Goal: Information Seeking & Learning: Check status

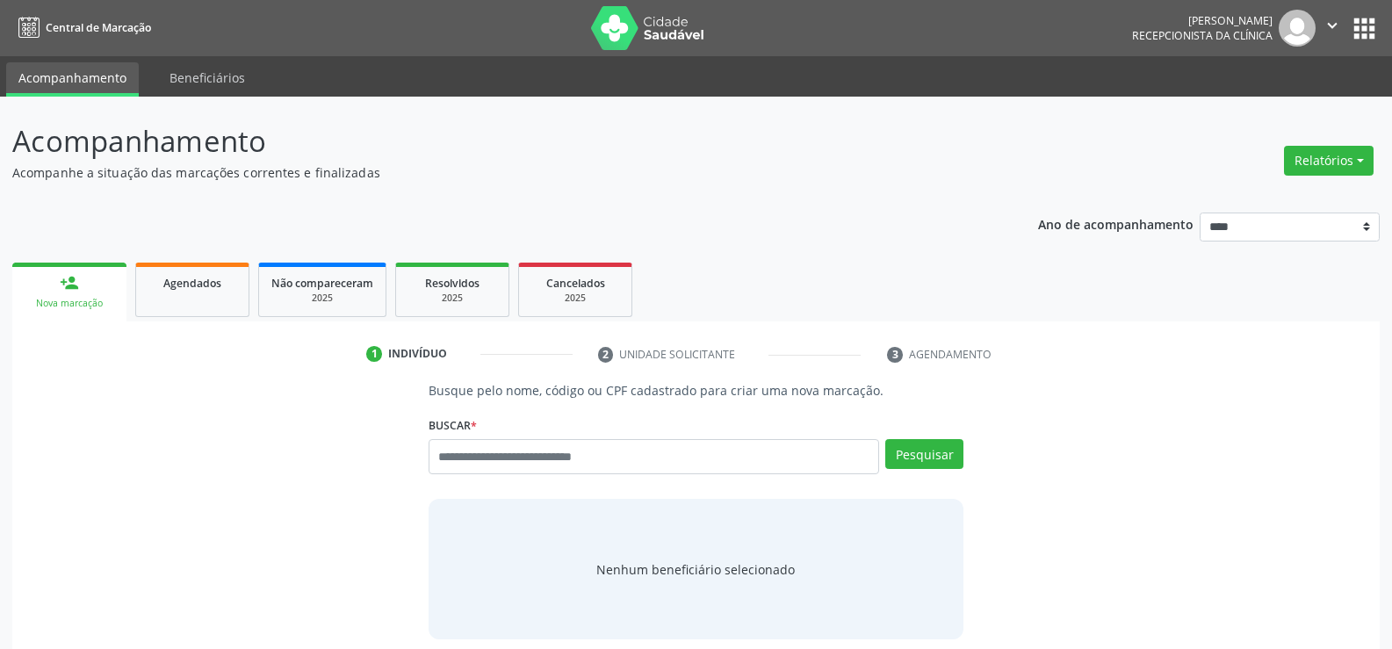
drag, startPoint x: 670, startPoint y: 307, endPoint x: 455, endPoint y: 8, distance: 368.1
click at [670, 307] on ul "person_add Nova marcação Agendados Não compareceram 2025 Resolvidos 2025 Cancel…" at bounding box center [696, 289] width 1368 height 63
click at [1325, 161] on button "Relatórios" at bounding box center [1329, 161] width 90 height 30
click at [1268, 199] on link "Agendamentos" at bounding box center [1280, 198] width 189 height 25
select select "*"
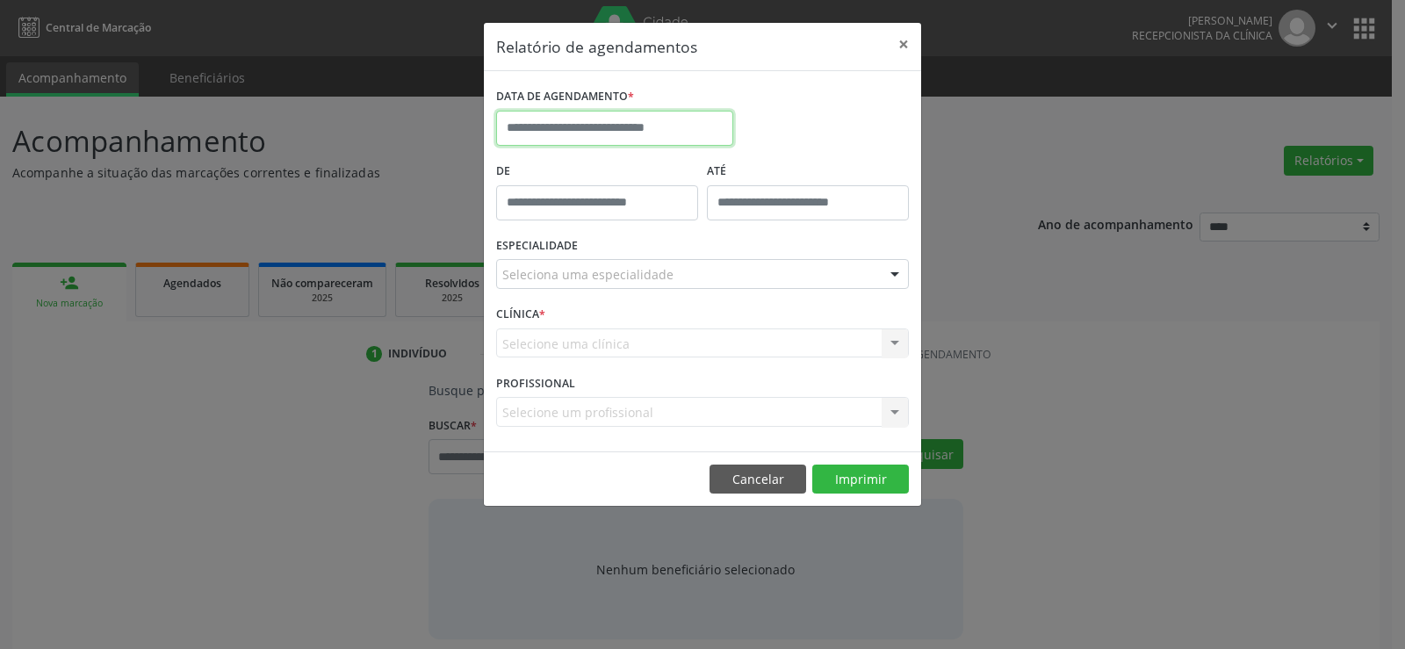
click at [617, 126] on input "text" at bounding box center [614, 128] width 237 height 35
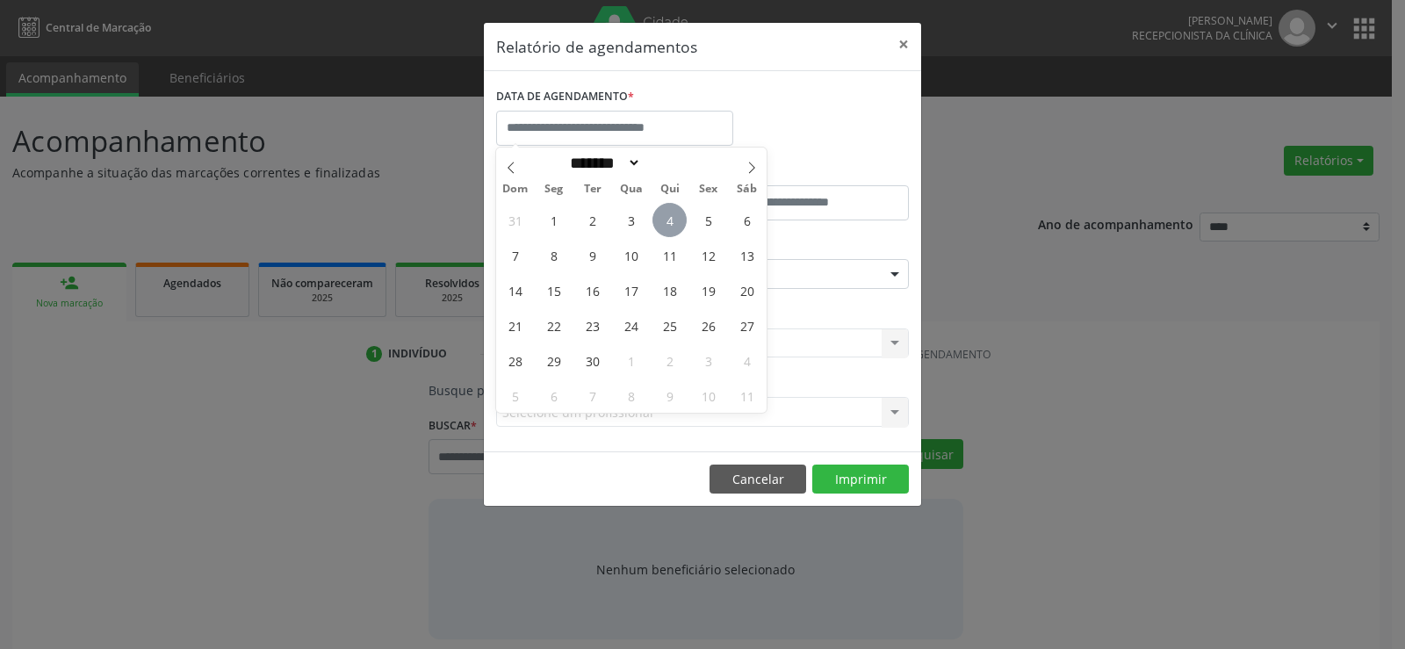
click at [675, 227] on span "4" at bounding box center [670, 220] width 34 height 34
type input "**********"
click at [675, 227] on span "4" at bounding box center [670, 220] width 34 height 34
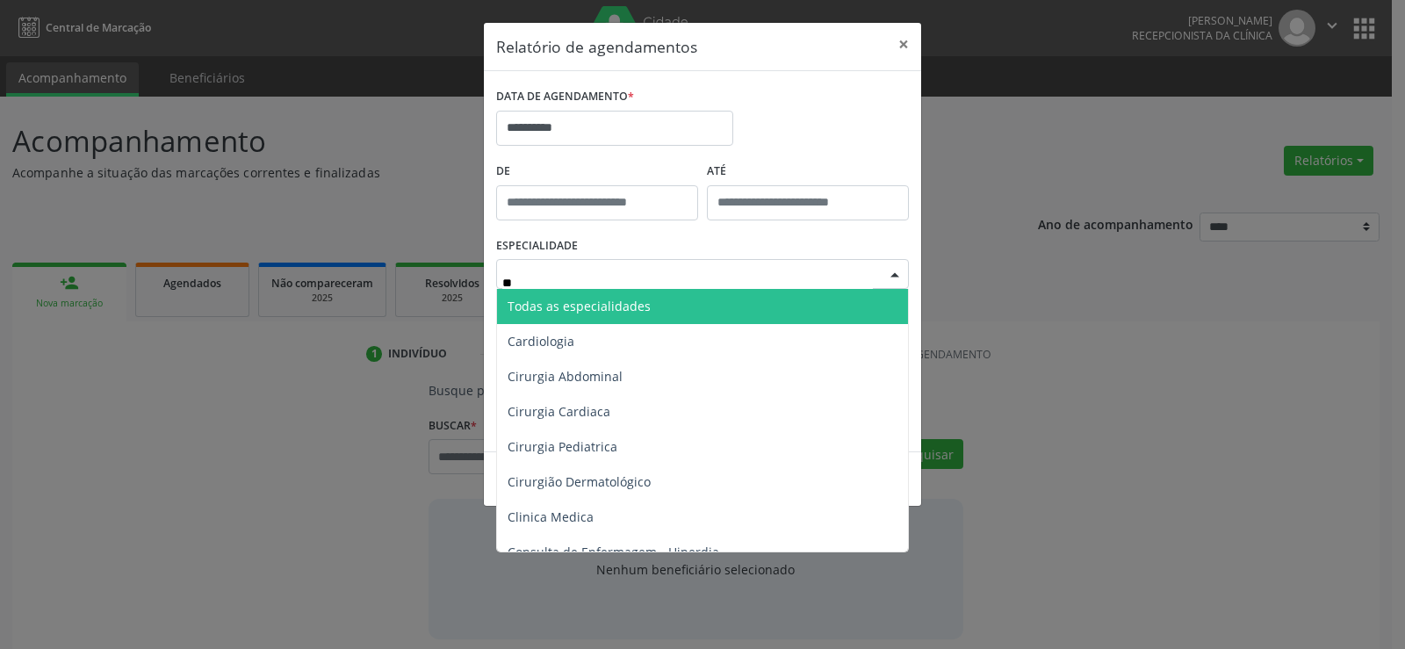
type input "***"
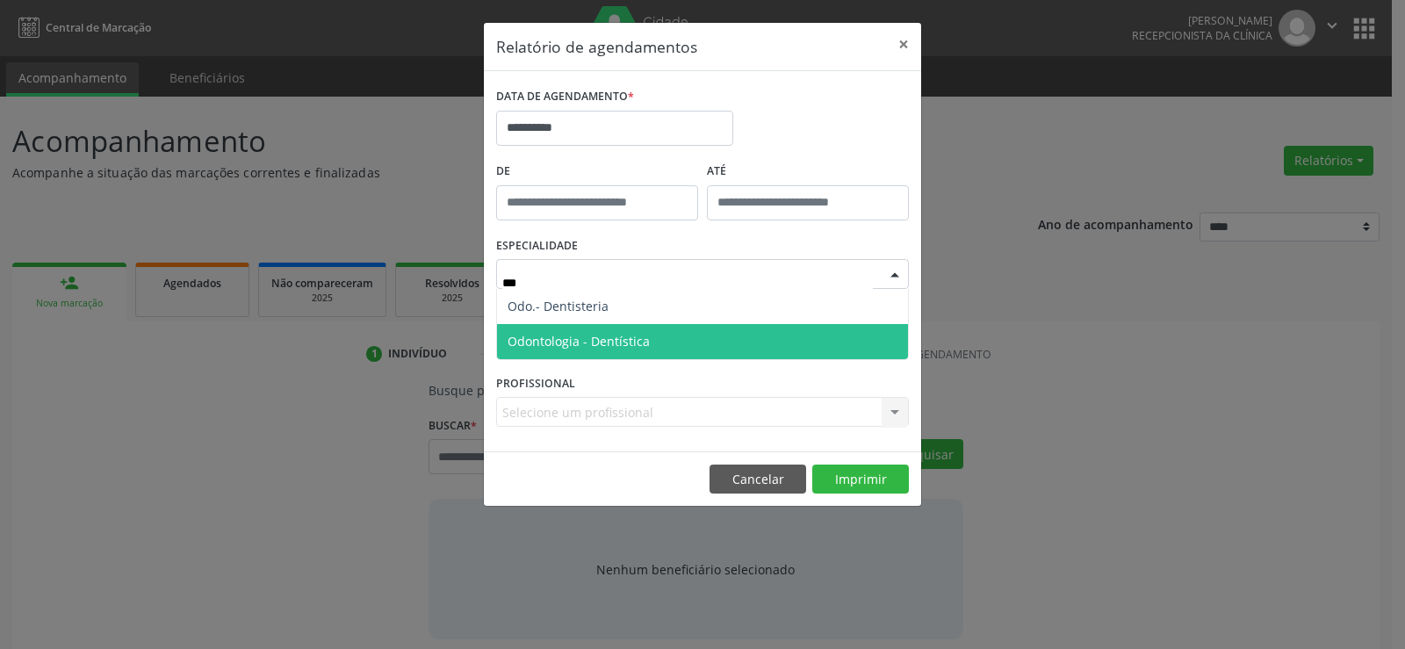
click at [819, 345] on span "Odontologia - Dentística" at bounding box center [702, 341] width 411 height 35
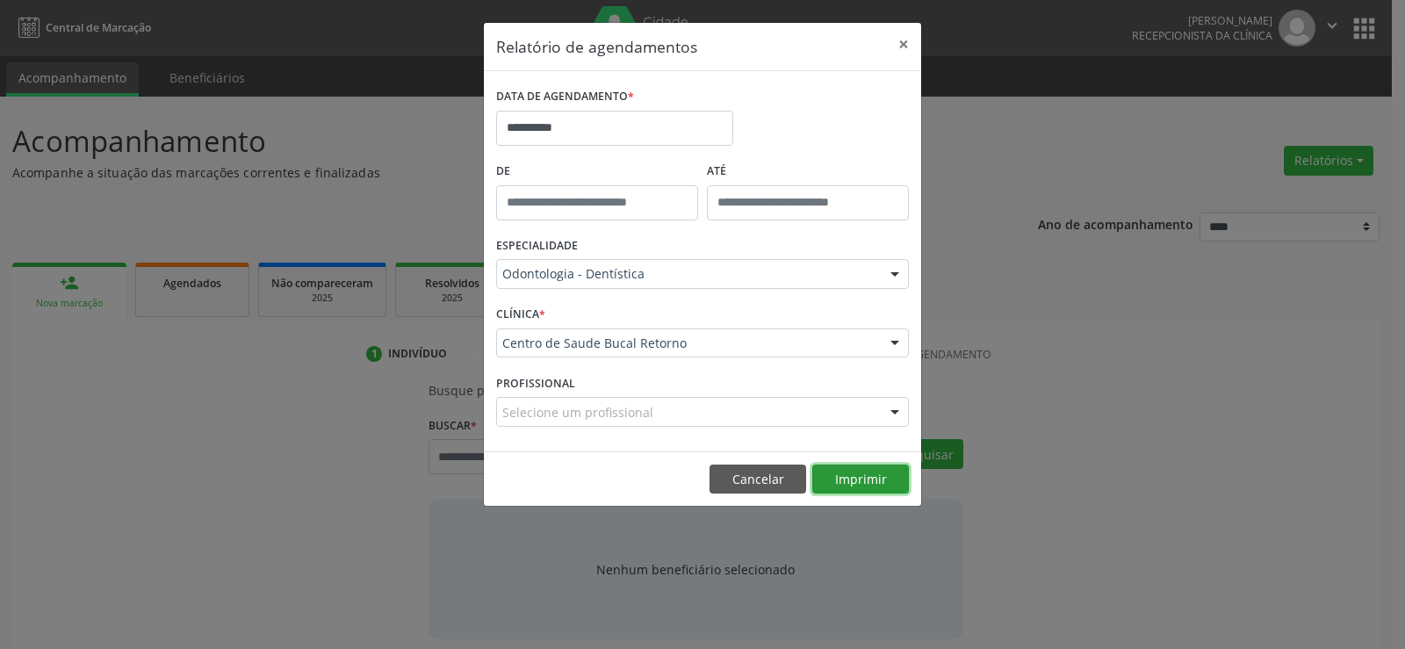
click at [851, 471] on button "Imprimir" at bounding box center [860, 480] width 97 height 30
click at [899, 42] on button "×" at bounding box center [903, 44] width 35 height 43
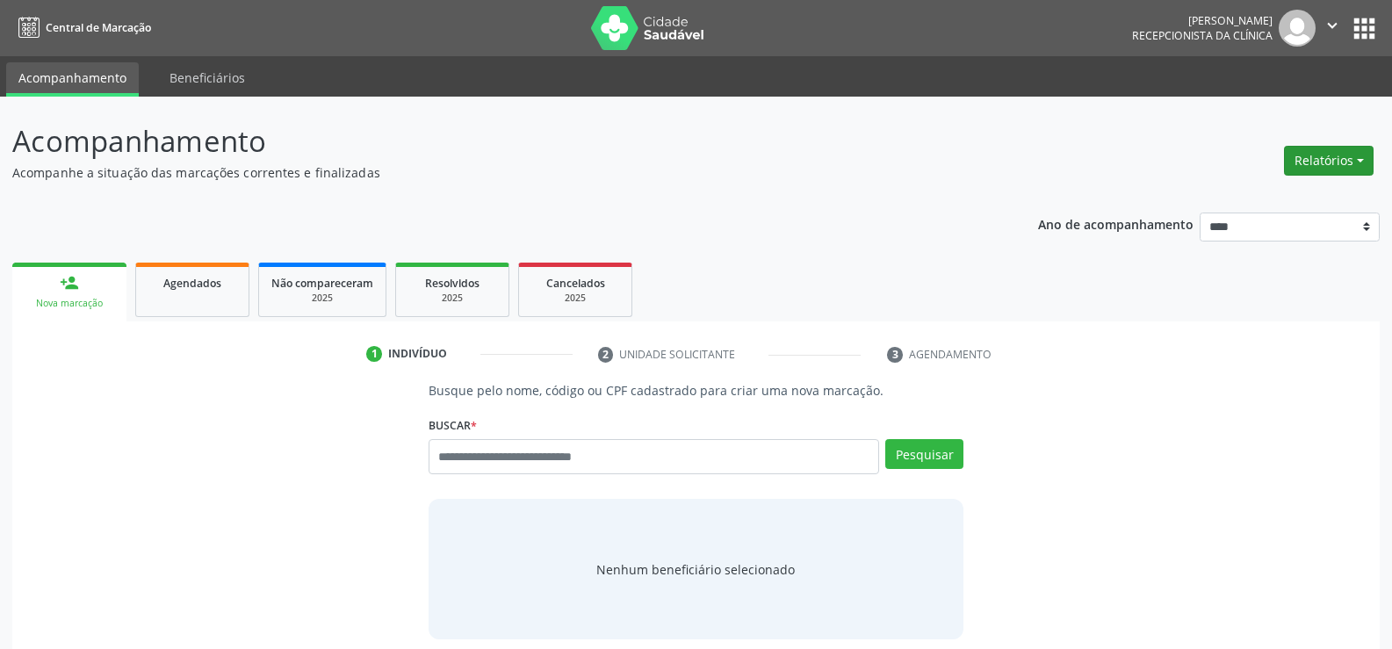
click at [1310, 162] on button "Relatórios" at bounding box center [1329, 161] width 90 height 30
click at [1240, 194] on link "Agendamentos" at bounding box center [1280, 198] width 189 height 25
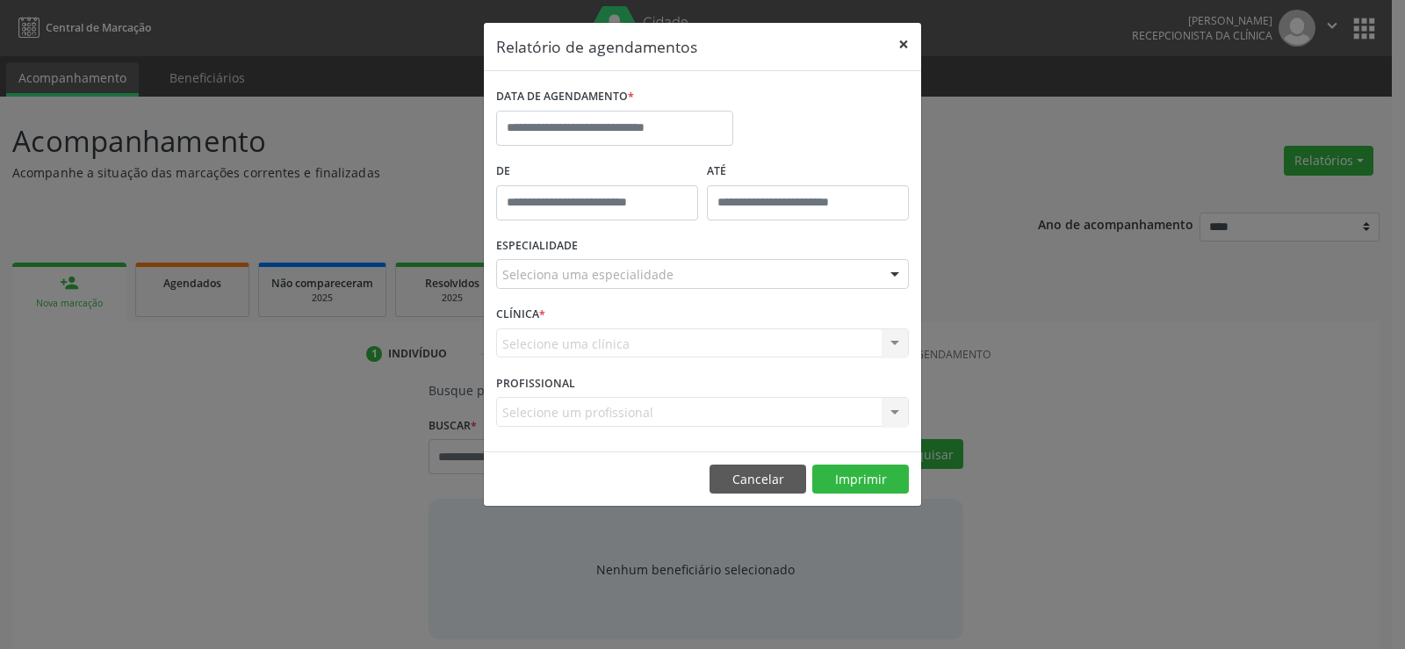
click at [907, 41] on button "×" at bounding box center [903, 44] width 35 height 43
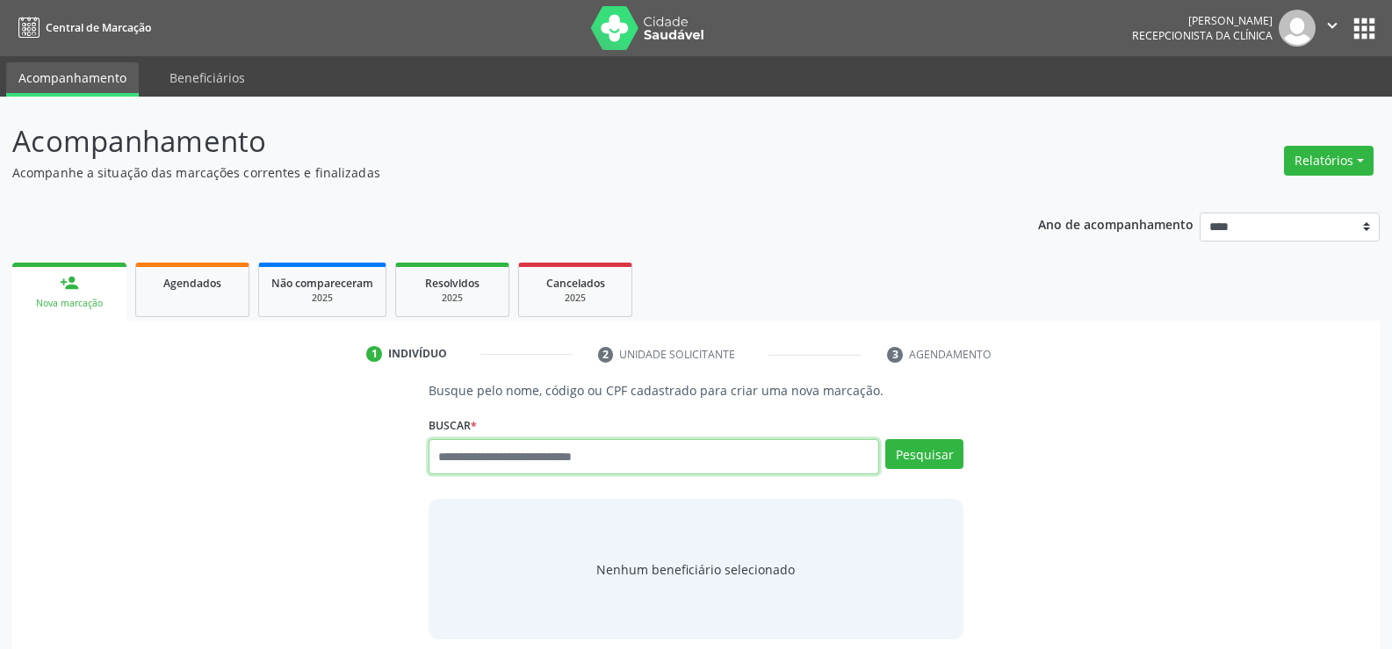
click at [523, 455] on input "text" at bounding box center [654, 456] width 451 height 35
type input "**********"
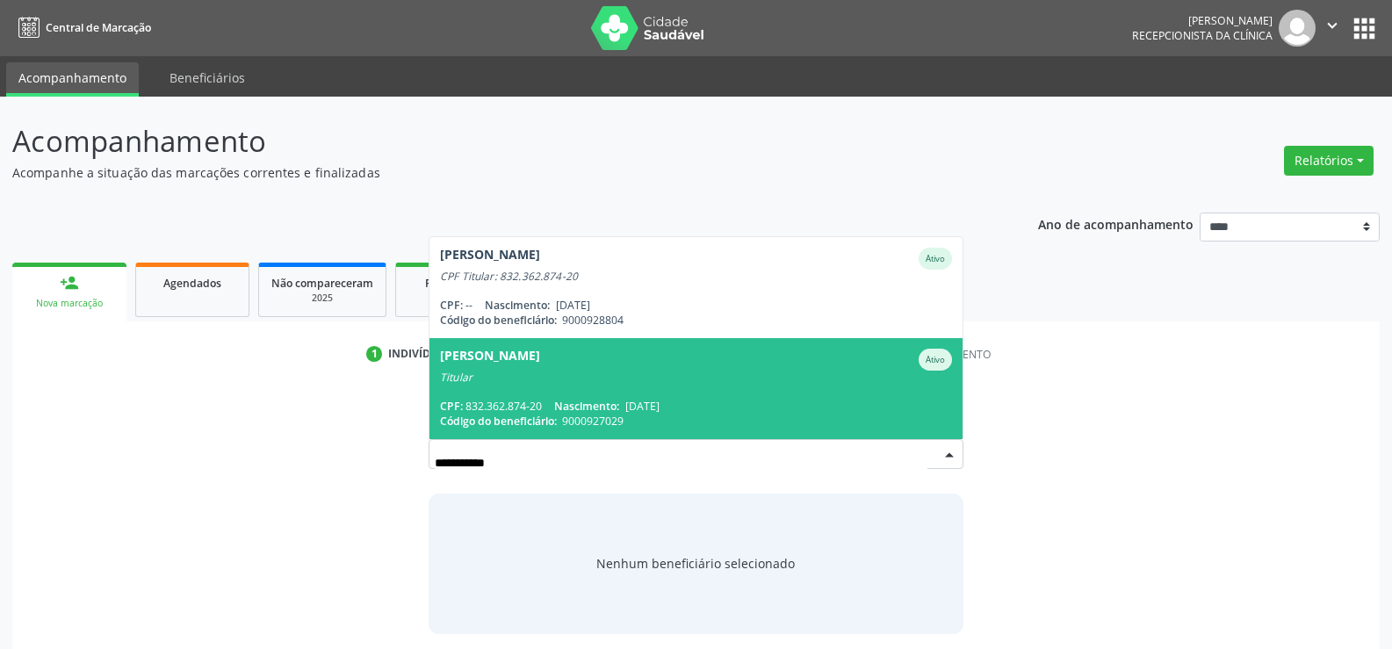
click at [588, 395] on span "Silvio Santos de Oliveira Ativo Titular CPF: 832.362.874-20 Nascimento: 23/11/1…" at bounding box center [695, 388] width 533 height 101
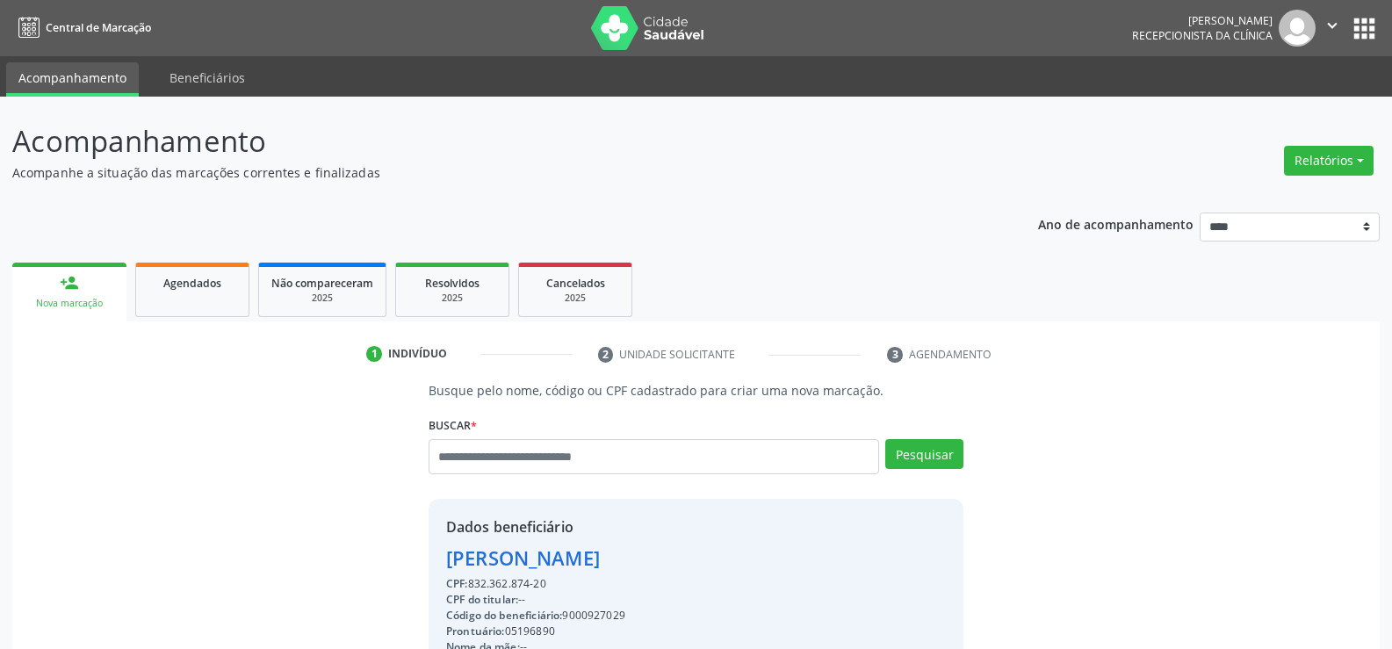
drag, startPoint x: 451, startPoint y: 563, endPoint x: 720, endPoint y: 558, distance: 269.7
copy div "Silvio Santos de Oliveira"
click at [157, 285] on div "Agendados" at bounding box center [192, 282] width 88 height 18
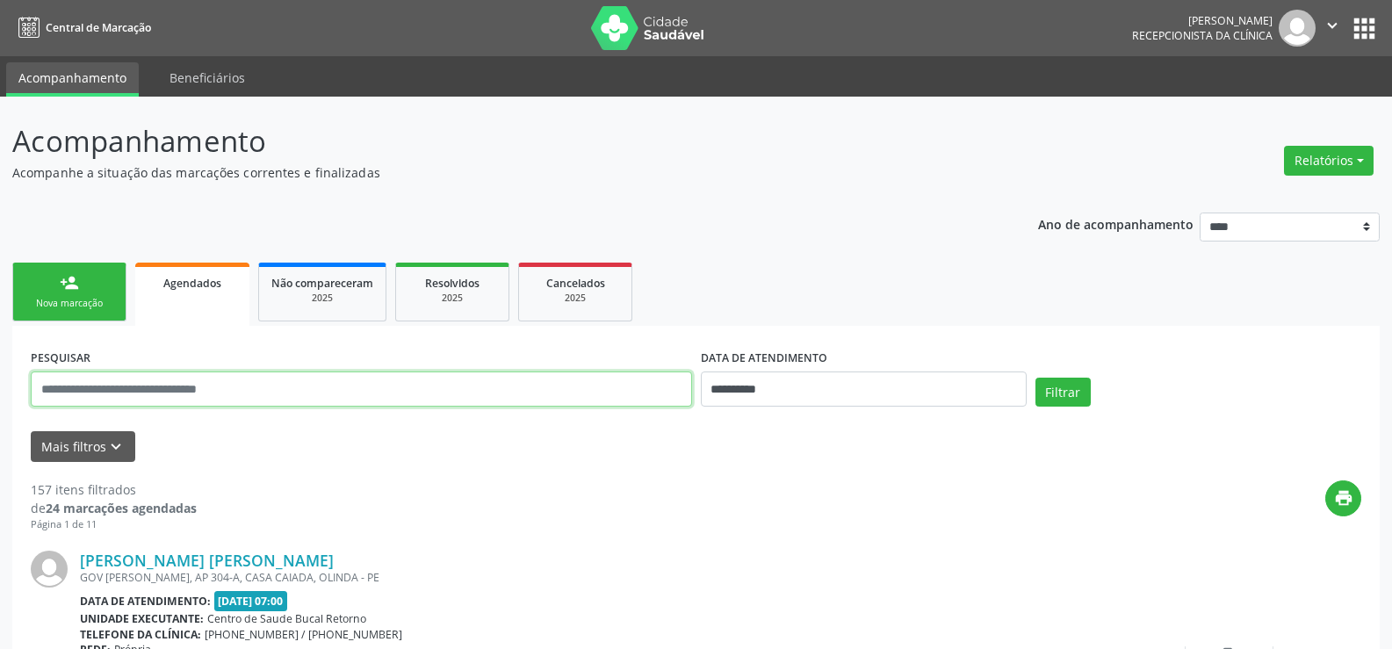
click at [144, 389] on input "text" at bounding box center [361, 389] width 661 height 35
paste input "**********"
type input "**********"
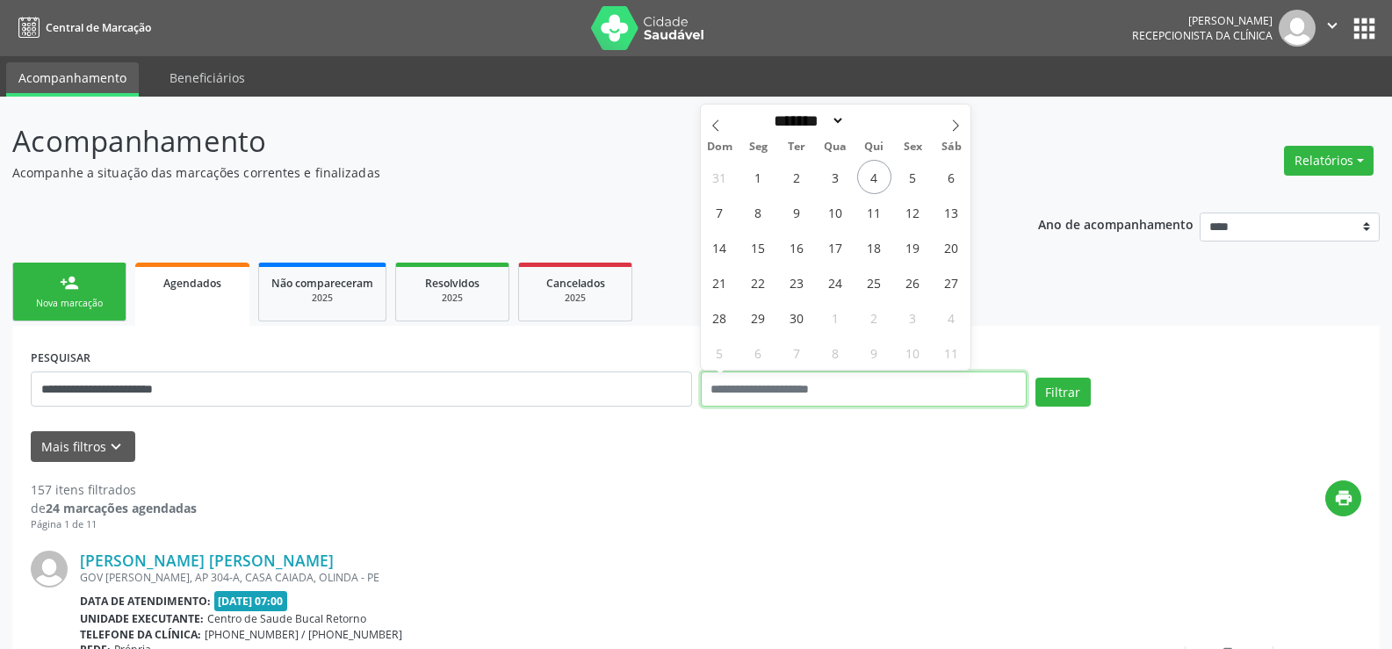
click at [1036, 378] on button "Filtrar" at bounding box center [1063, 393] width 55 height 30
click at [1067, 397] on button "Filtrar" at bounding box center [1063, 393] width 55 height 30
